Goal: Information Seeking & Learning: Learn about a topic

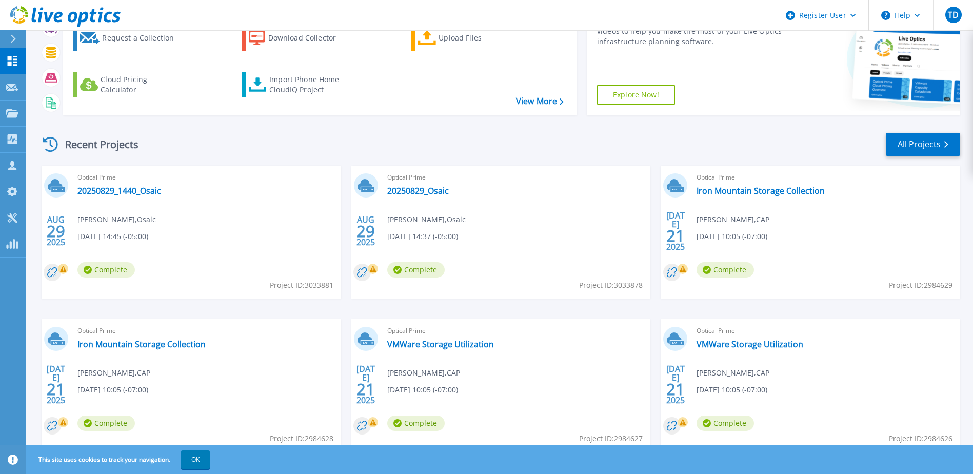
scroll to position [138, 0]
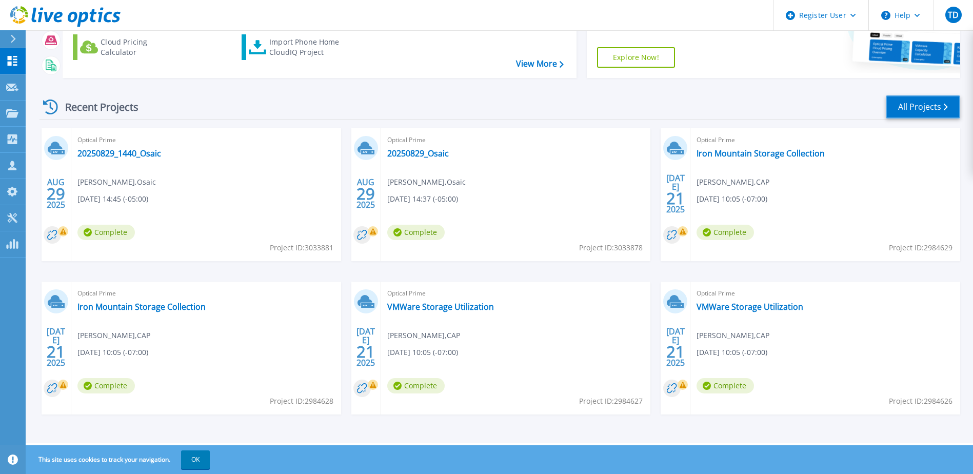
click at [929, 106] on link "All Projects" at bounding box center [923, 106] width 74 height 23
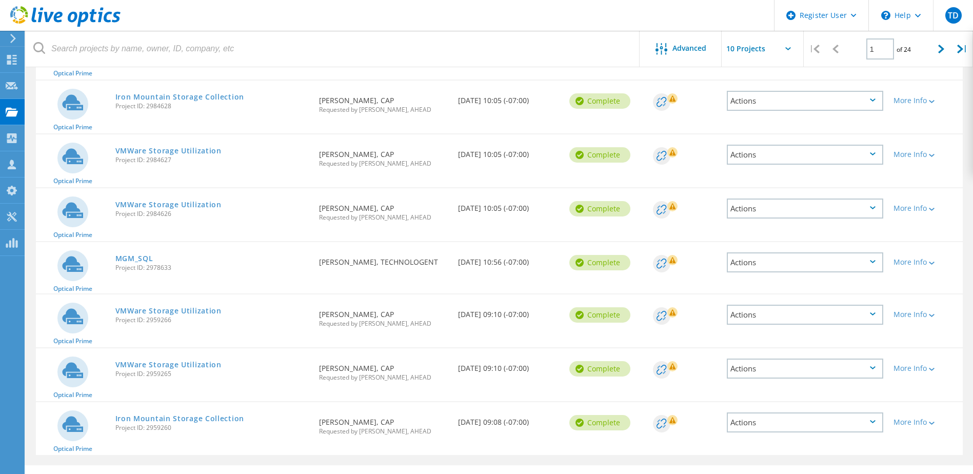
scroll to position [292, 0]
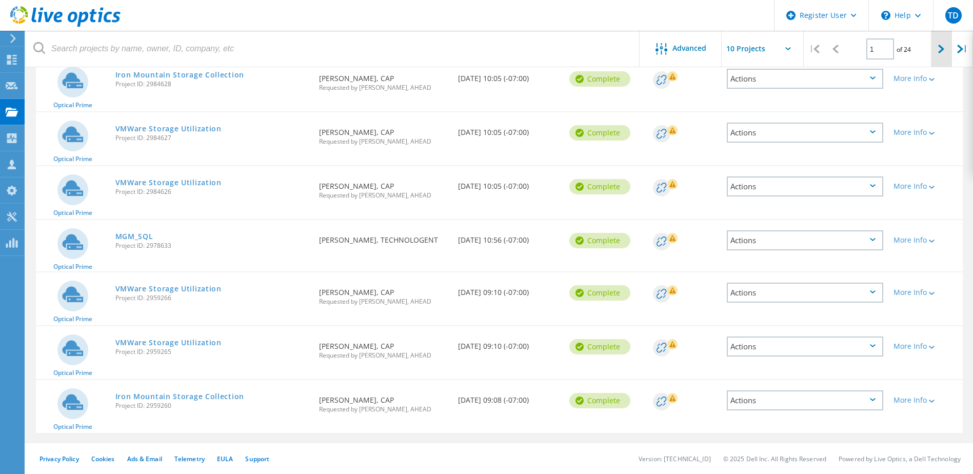
click at [933, 53] on div at bounding box center [941, 49] width 21 height 36
type input "2"
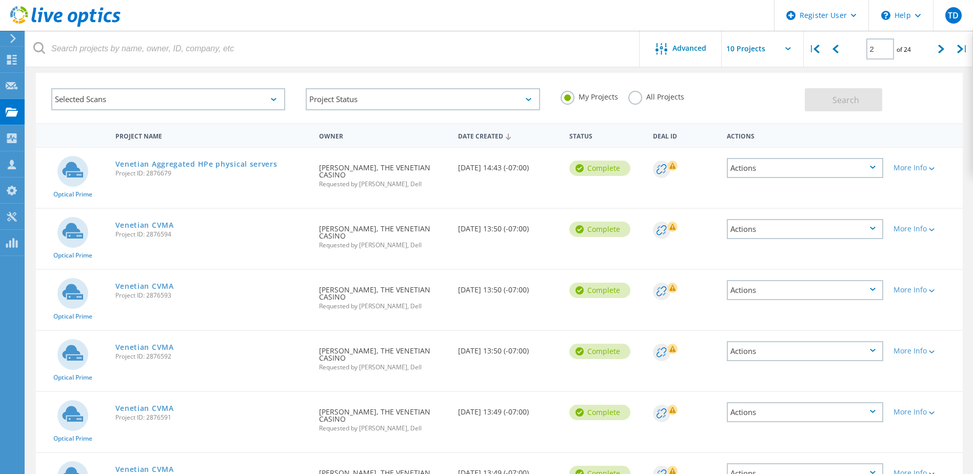
scroll to position [36, 0]
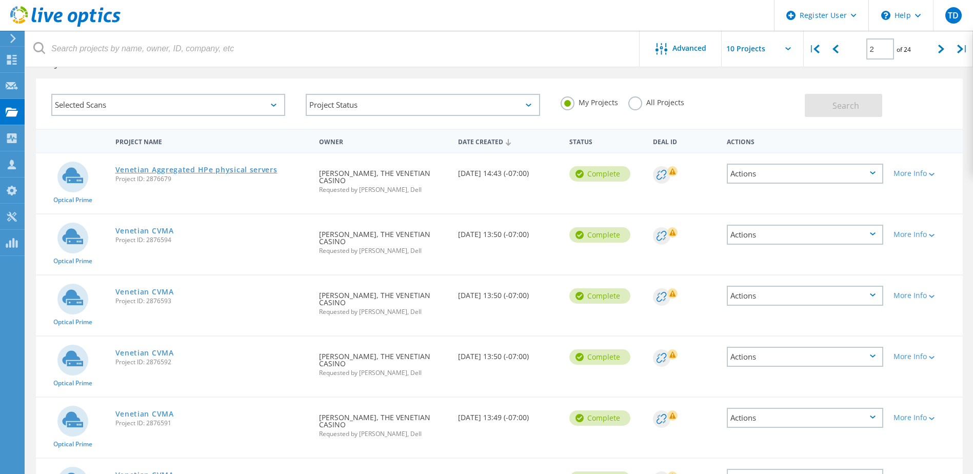
click at [221, 172] on link "Venetian Aggregated HPe physical servers" at bounding box center [196, 169] width 162 height 7
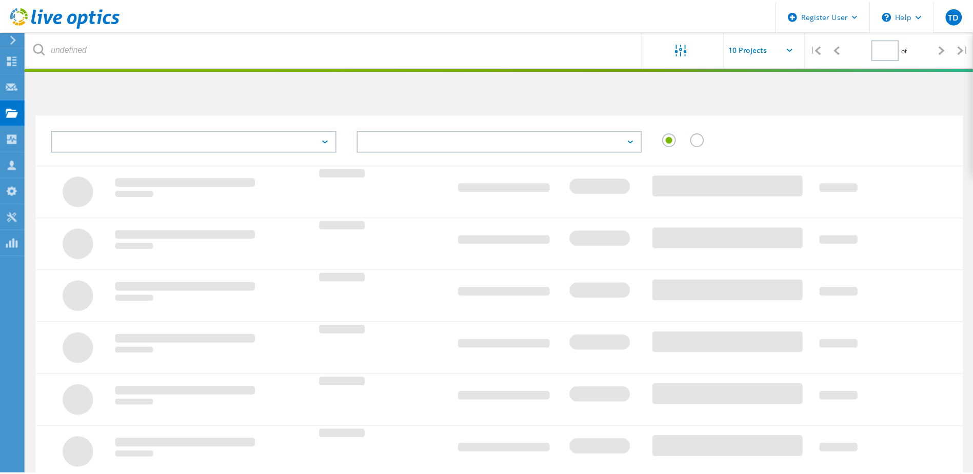
scroll to position [36, 0]
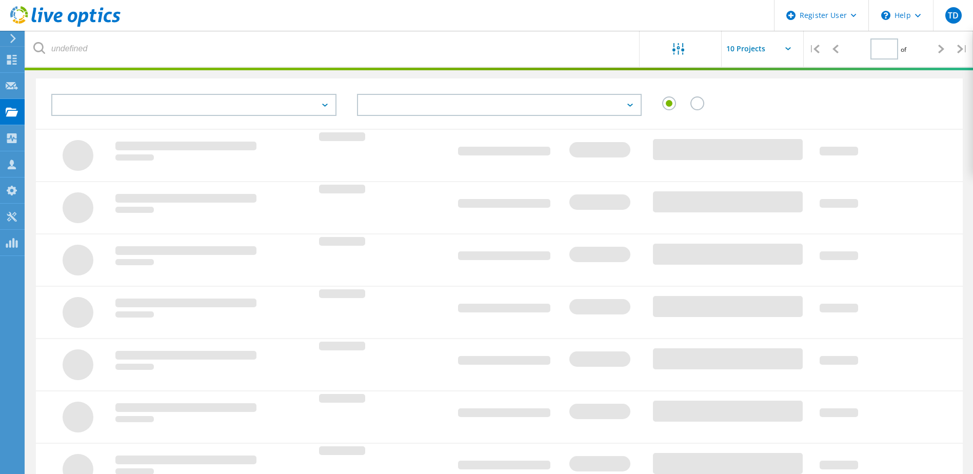
type input "2"
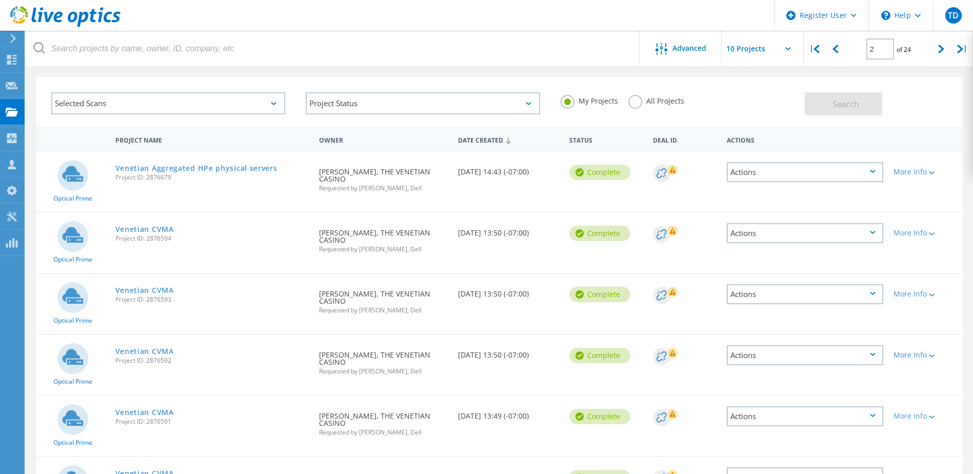
scroll to position [0, 0]
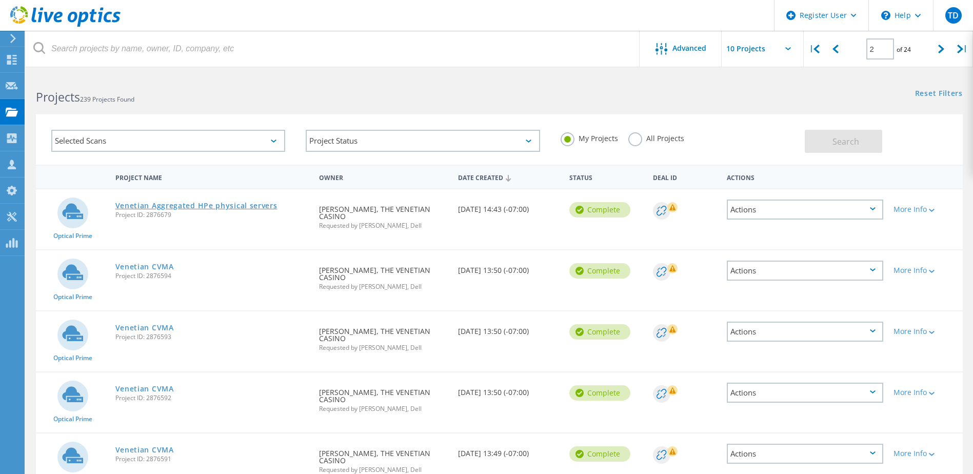
click at [202, 202] on link "Venetian Aggregated HPe physical servers" at bounding box center [196, 205] width 162 height 7
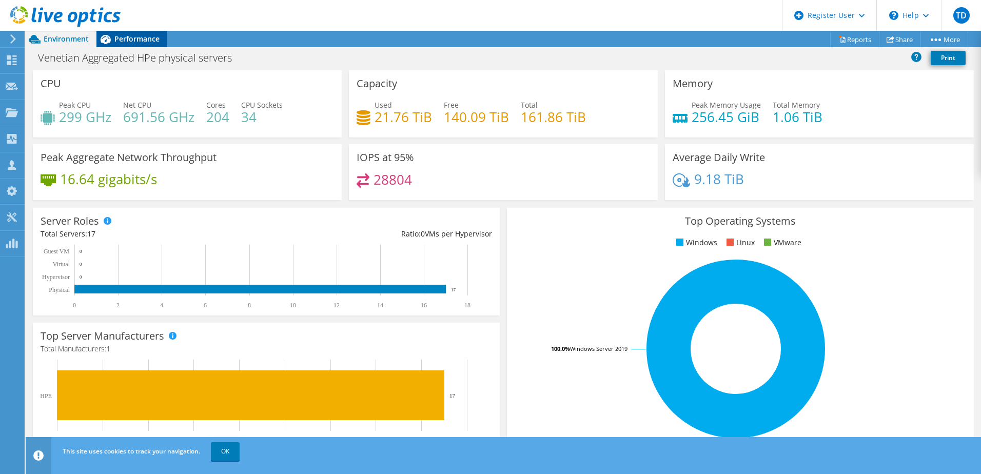
click at [134, 39] on span "Performance" at bounding box center [136, 39] width 45 height 10
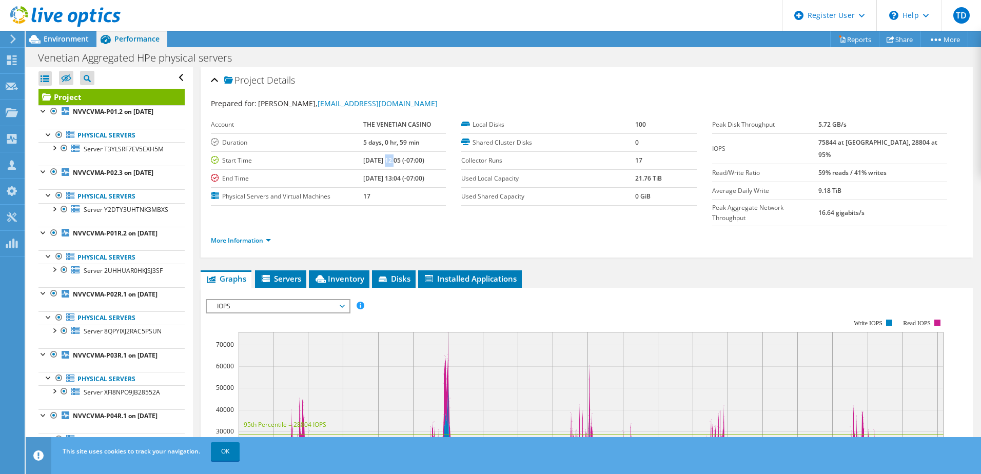
drag, startPoint x: 379, startPoint y: 161, endPoint x: 387, endPoint y: 159, distance: 8.4
click at [387, 159] on b "[DATE] 12:05 (-07:00)" at bounding box center [393, 160] width 61 height 9
click at [286, 274] on span "Servers" at bounding box center [280, 279] width 41 height 10
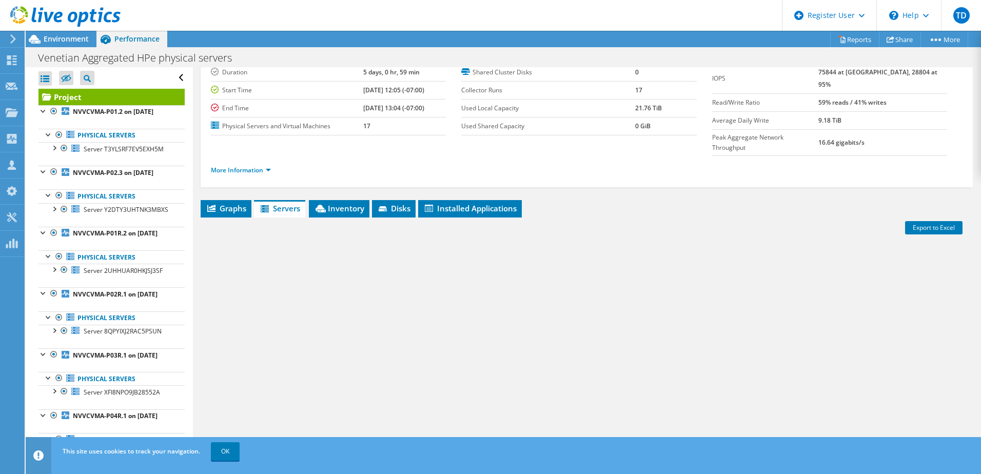
scroll to position [123, 0]
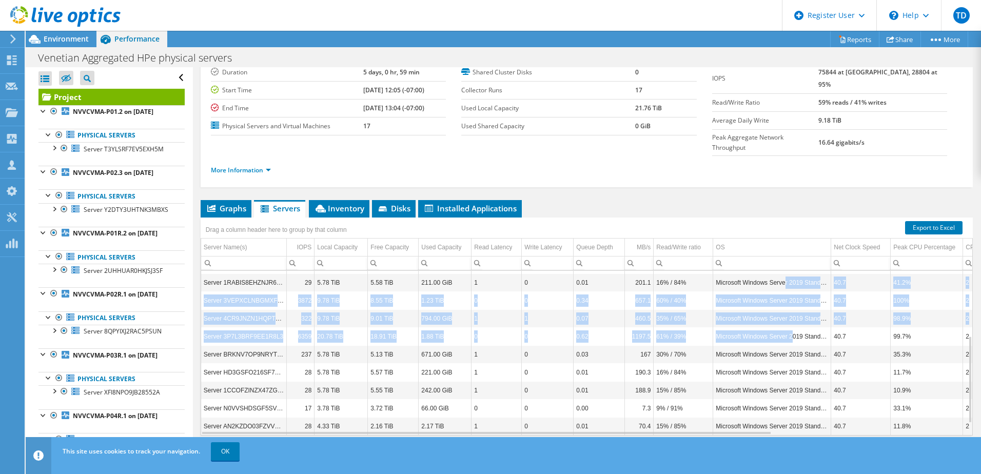
drag, startPoint x: 784, startPoint y: 268, endPoint x: 794, endPoint y: 311, distance: 44.9
click at [794, 311] on tbody "Server T3YLSRF7EV5EXH5M 5397 16.28 TiB 12.81 TiB 3.48 TiB 0 0 0.54 933.9 61% / …" at bounding box center [712, 300] width 1022 height 305
click at [791, 291] on td "Microsoft Windows Server 2019 Standard" at bounding box center [772, 300] width 118 height 18
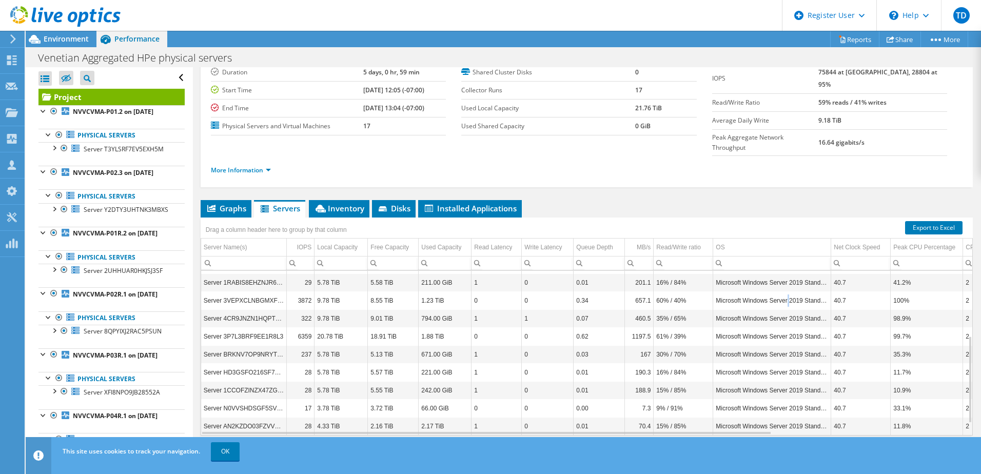
click at [791, 270] on tbody "Server T3YLSRF7EV5EXH5M 5397 16.28 TiB 12.81 TiB 3.48 TiB 0 0 0.54 933.9 61% / …" at bounding box center [712, 300] width 1022 height 305
drag, startPoint x: 791, startPoint y: 270, endPoint x: 773, endPoint y: 266, distance: 18.4
click at [773, 274] on td "Microsoft Windows Server 2019 Standard" at bounding box center [772, 283] width 118 height 18
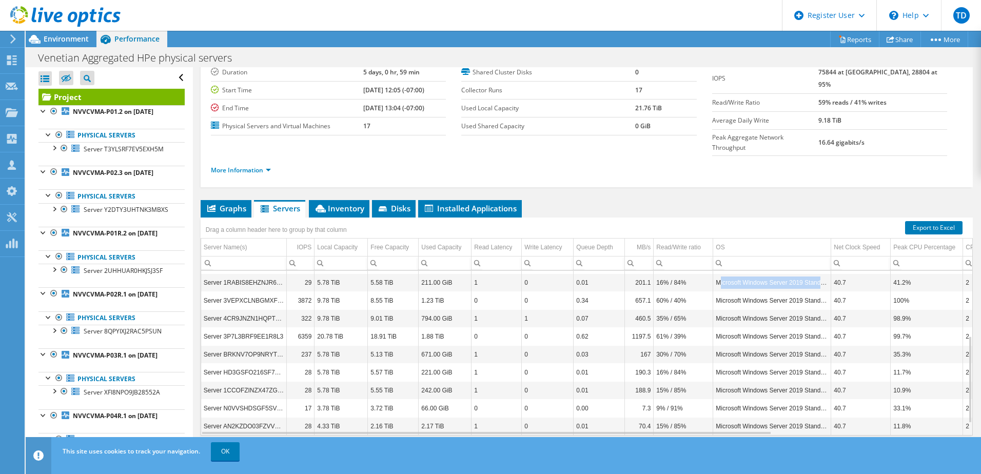
drag, startPoint x: 719, startPoint y: 263, endPoint x: 829, endPoint y: 264, distance: 109.8
click at [829, 274] on td "Microsoft Windows Server 2019 Standard" at bounding box center [772, 283] width 118 height 18
